Goal: Task Accomplishment & Management: Manage account settings

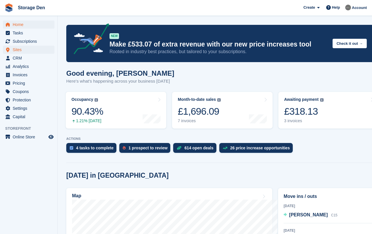
scroll to position [335, 0]
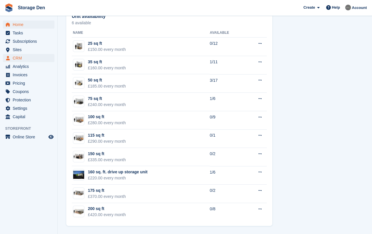
click at [25, 57] on span "CRM" at bounding box center [30, 58] width 35 height 8
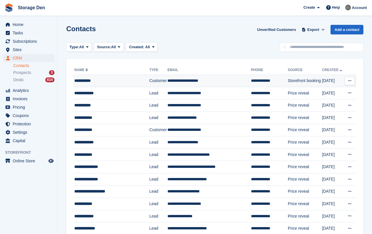
click at [93, 78] on div "**********" at bounding box center [110, 81] width 72 height 6
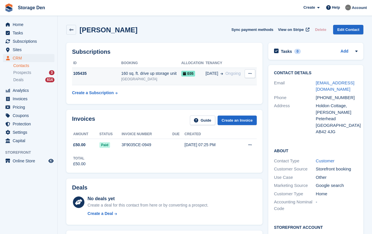
click at [94, 73] on div "105435" at bounding box center [96, 73] width 49 height 6
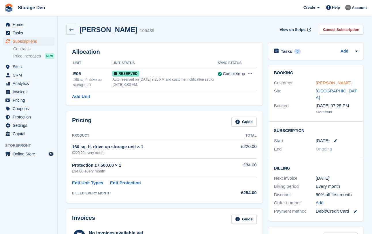
click at [334, 81] on link "Scott Guyan" at bounding box center [333, 82] width 35 height 5
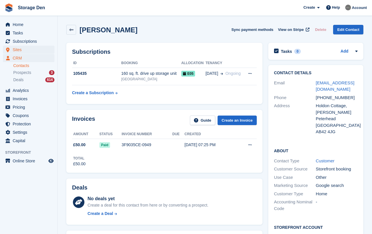
click at [24, 47] on span "Sites" at bounding box center [30, 50] width 35 height 8
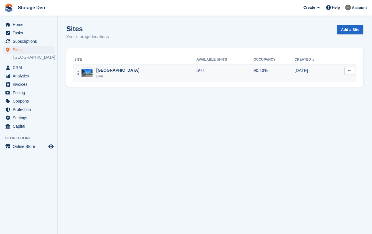
click at [139, 73] on div "Aberdeen Live" at bounding box center [135, 73] width 122 height 12
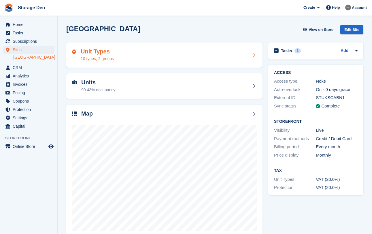
click at [178, 48] on div "Unit Types 10 types, 2 groups" at bounding box center [164, 54] width 196 height 25
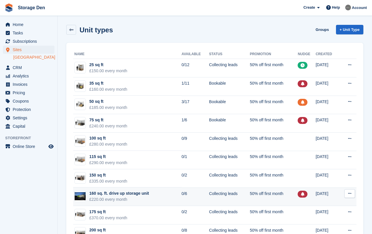
click at [347, 192] on button at bounding box center [350, 193] width 11 height 9
click at [327, 206] on p "Edit unit type" at bounding box center [327, 204] width 50 height 7
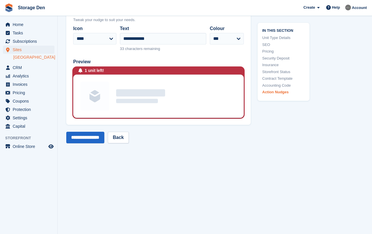
scroll to position [1195, 0]
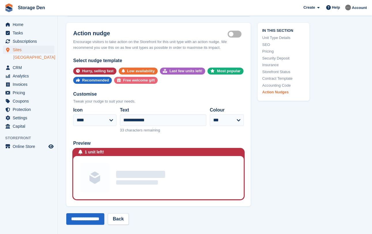
click at [232, 35] on label "Is active" at bounding box center [236, 34] width 16 height 1
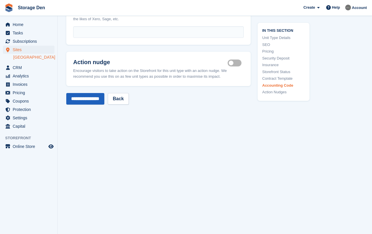
click at [89, 98] on input "**********" at bounding box center [85, 99] width 38 height 12
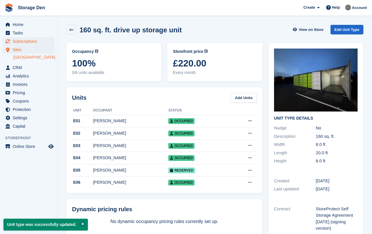
click at [34, 41] on span "Subscriptions" at bounding box center [30, 41] width 35 height 8
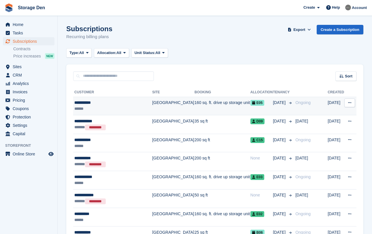
click at [118, 103] on div "**********" at bounding box center [112, 102] width 77 height 6
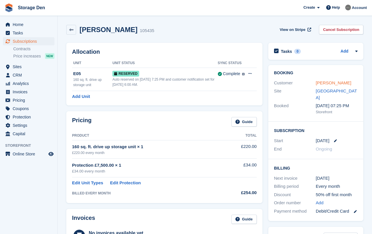
click at [324, 82] on link "[PERSON_NAME]" at bounding box center [333, 82] width 35 height 5
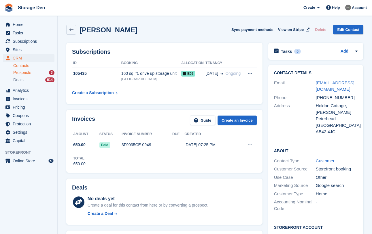
click at [28, 72] on span "Prospects" at bounding box center [22, 72] width 18 height 5
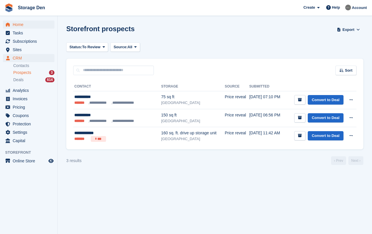
click at [26, 26] on span "Home" at bounding box center [30, 24] width 35 height 8
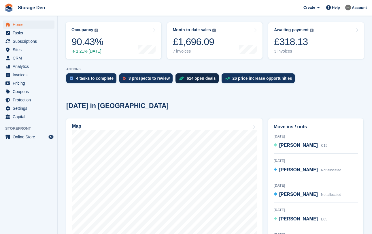
scroll to position [69, 0]
